Goal: Information Seeking & Learning: Learn about a topic

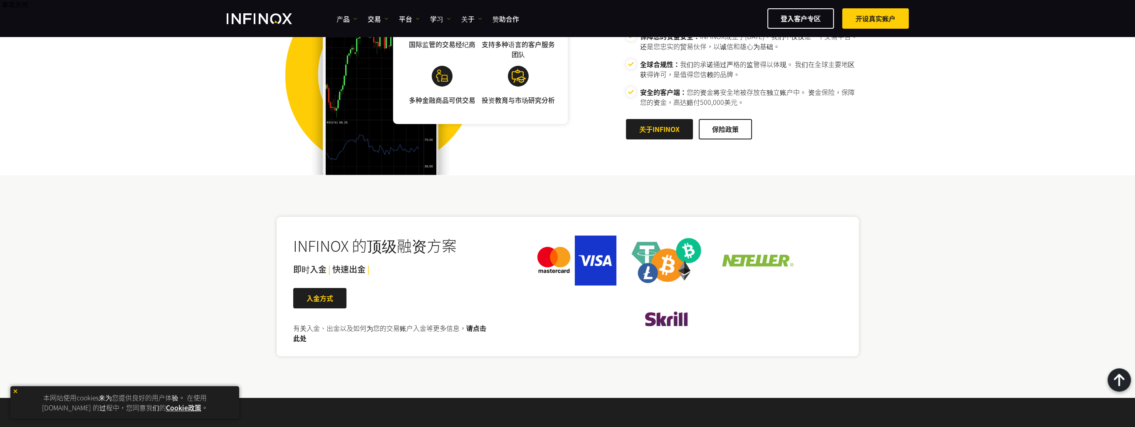
scroll to position [1455, 0]
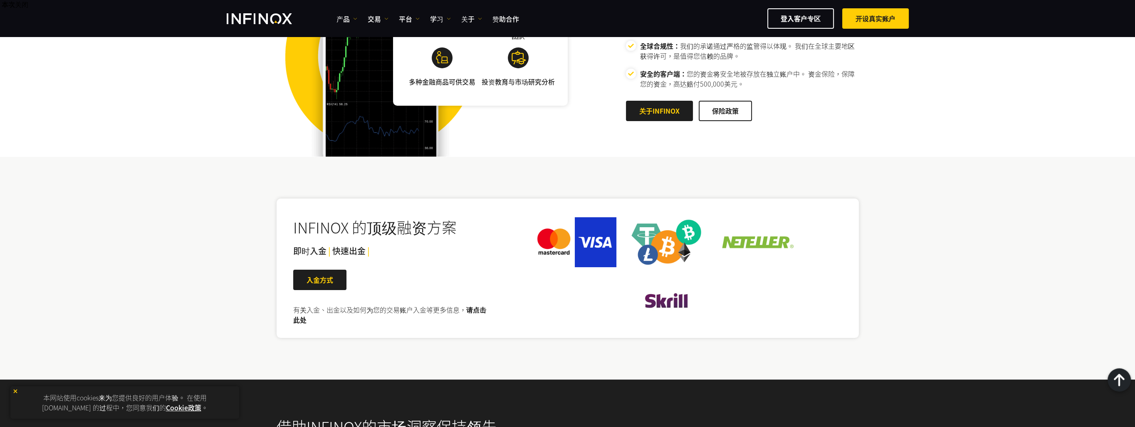
click at [479, 311] on link "请点击此处" at bounding box center [389, 314] width 193 height 20
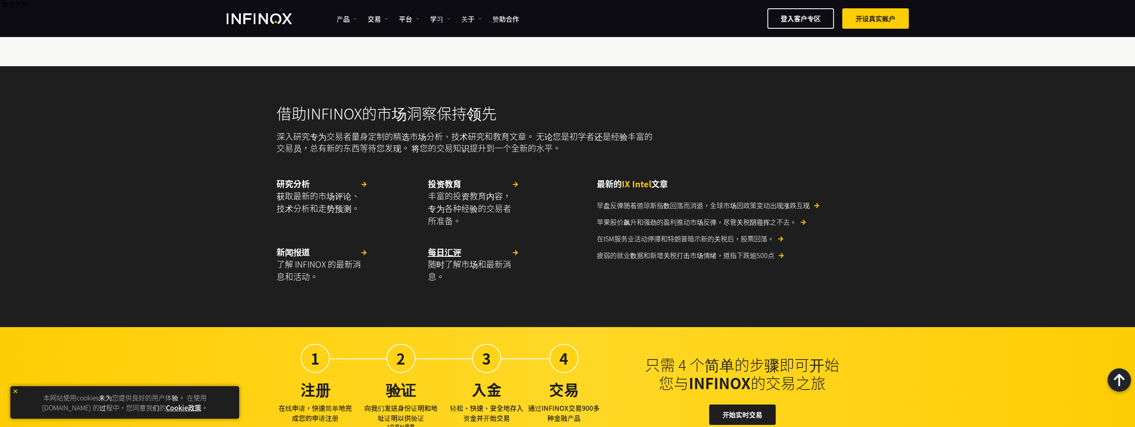
scroll to position [1866, 0]
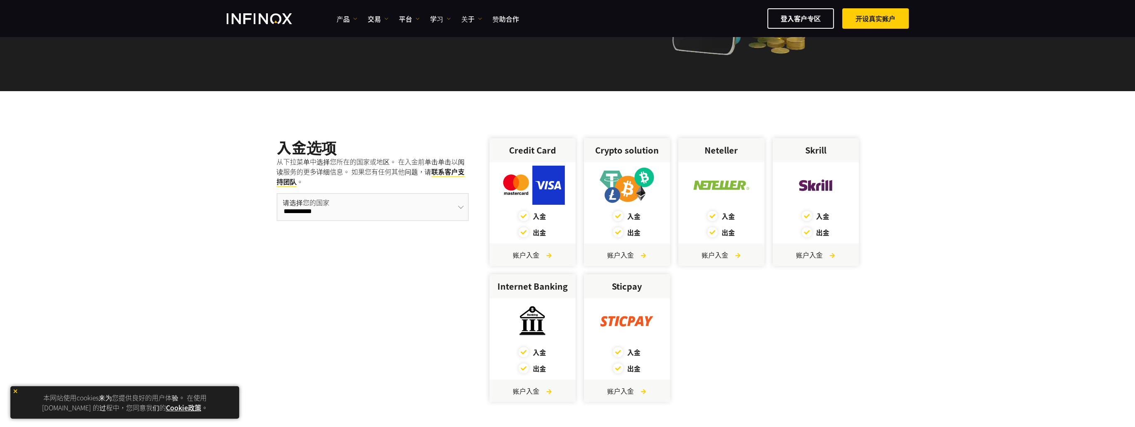
select select "***"
click at [277, 193] on select "**********" at bounding box center [373, 207] width 192 height 28
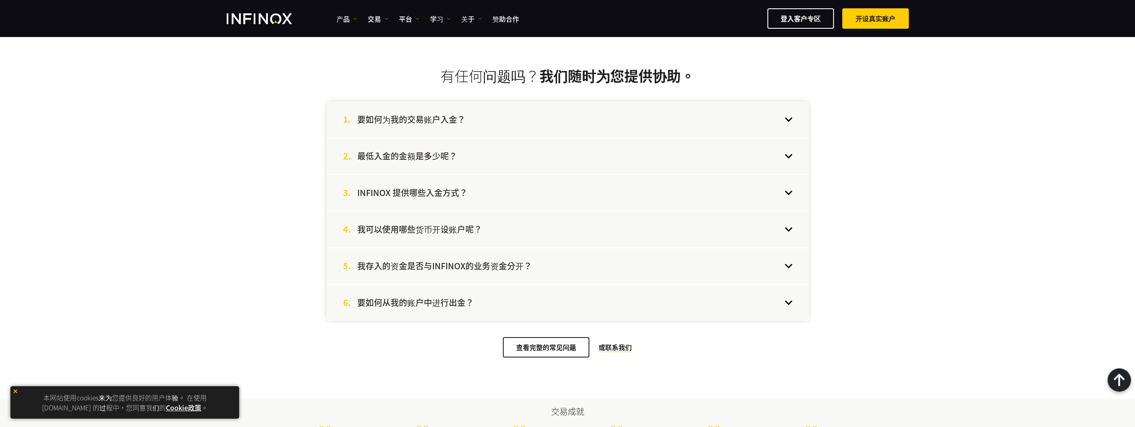
scroll to position [1746, 0]
click at [551, 152] on div "2. 最低入金的金额是多少呢？" at bounding box center [567, 156] width 482 height 36
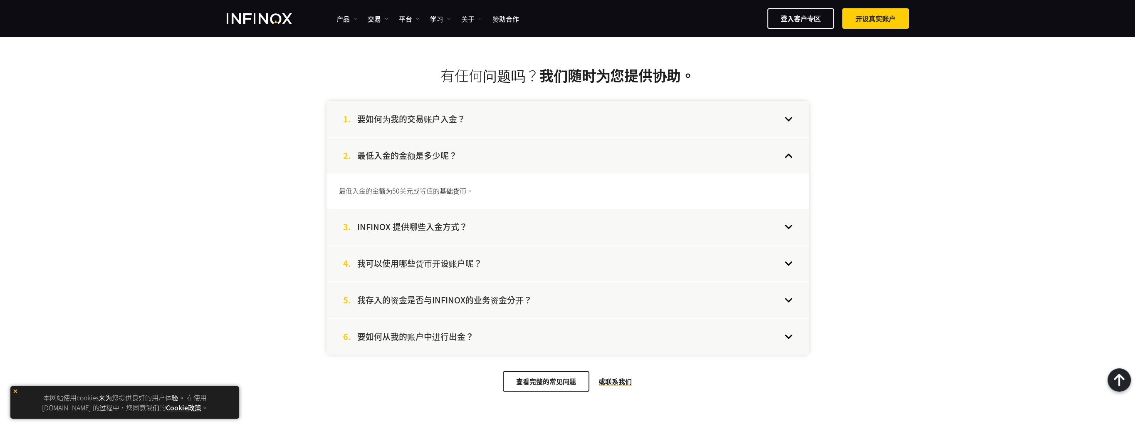
click at [560, 129] on div "1. 要如何为我的交易账户入金？" at bounding box center [567, 119] width 482 height 36
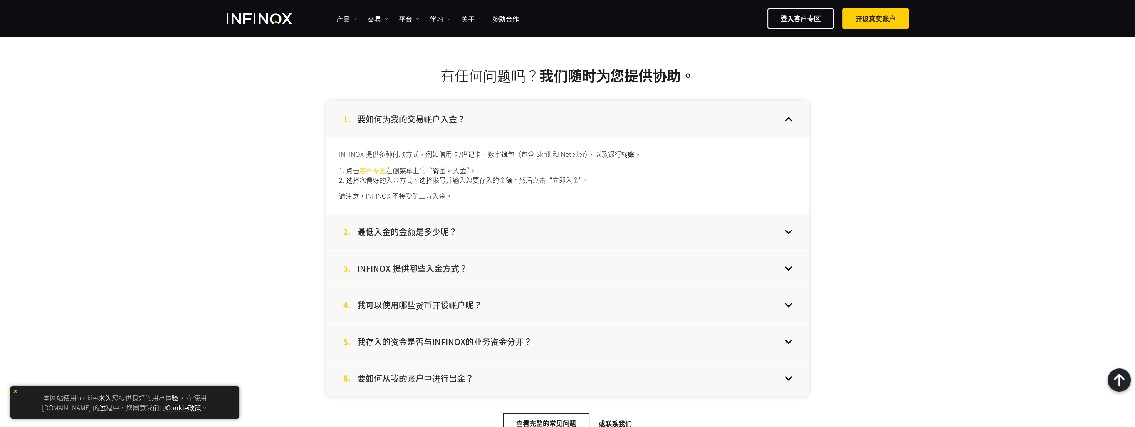
scroll to position [0, 0]
click at [457, 267] on h4 "INFINOX 提供哪些入金方式？" at bounding box center [412, 268] width 110 height 11
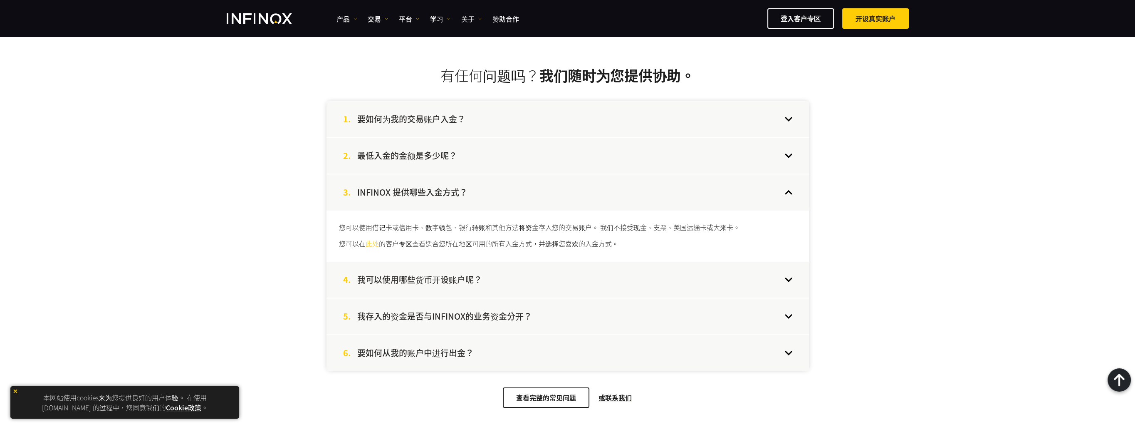
click at [459, 275] on h4 "我可以使用哪些货币开设账户呢？" at bounding box center [419, 279] width 125 height 11
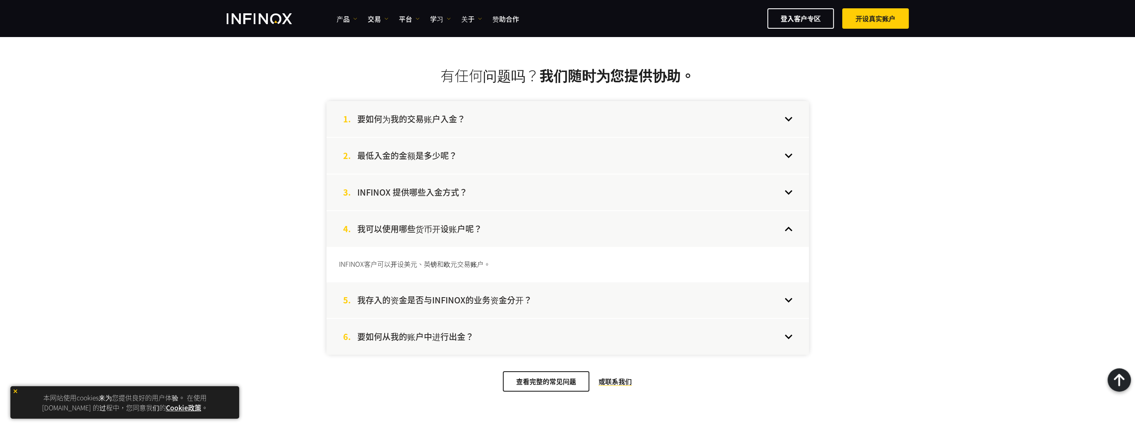
click at [457, 296] on h4 "我存入的资金是否与INFINOX的业务资金分开？" at bounding box center [444, 299] width 175 height 11
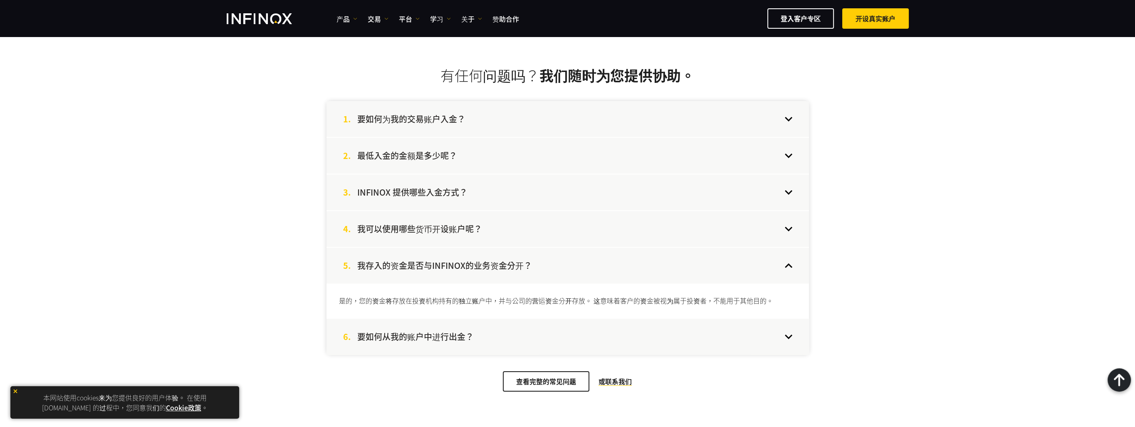
click at [452, 327] on div "6. 要如何从我的账户中进行出金？" at bounding box center [567, 337] width 482 height 36
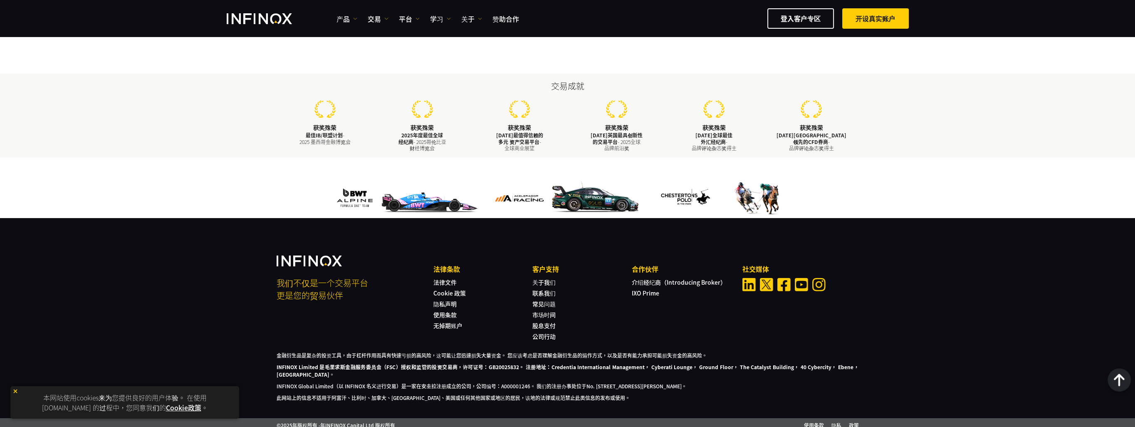
scroll to position [2164, 0]
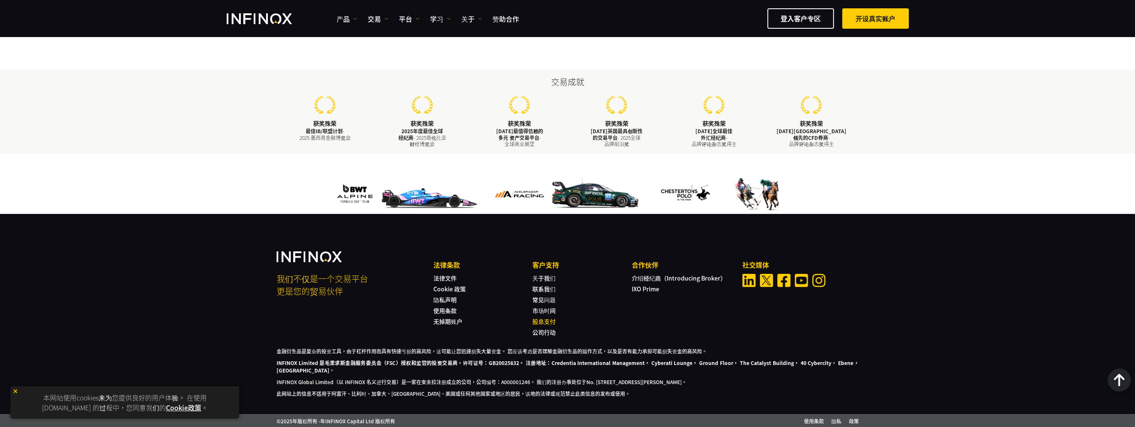
click at [553, 317] on link "股息支付" at bounding box center [543, 321] width 23 height 8
